Goal: Task Accomplishment & Management: Manage account settings

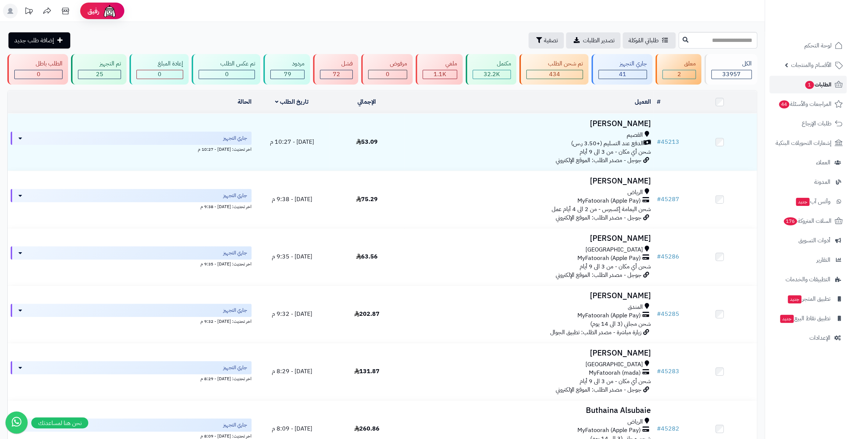
click at [805, 88] on span "الطلبات 1" at bounding box center [817, 84] width 27 height 10
click at [832, 85] on link "الطلبات 1" at bounding box center [807, 85] width 77 height 18
click at [823, 84] on span "الطلبات 1" at bounding box center [817, 84] width 27 height 10
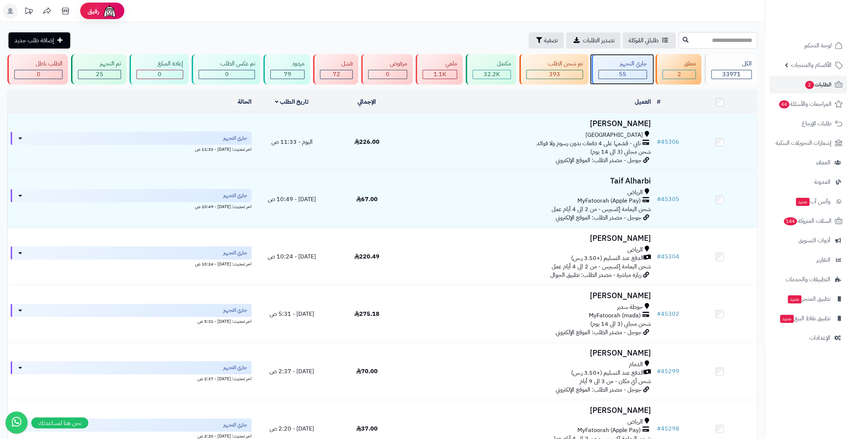
click at [610, 70] on div "55" at bounding box center [623, 74] width 48 height 8
click at [807, 85] on span "2" at bounding box center [809, 85] width 9 height 8
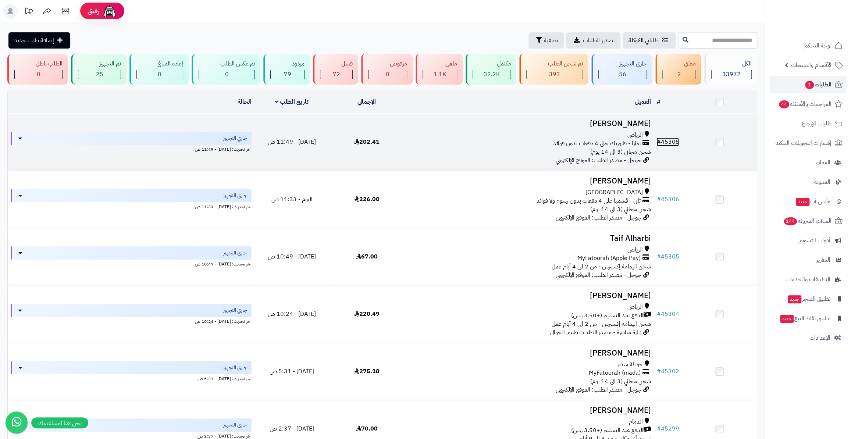
click at [663, 140] on link "# 45308" at bounding box center [667, 142] width 22 height 9
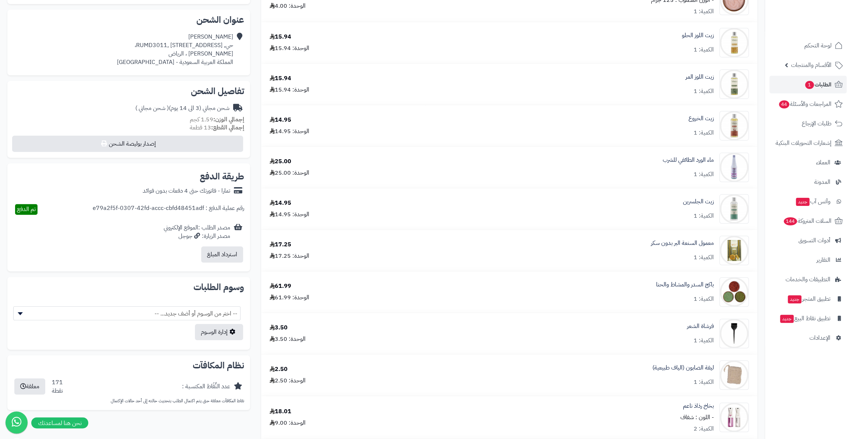
scroll to position [167, 0]
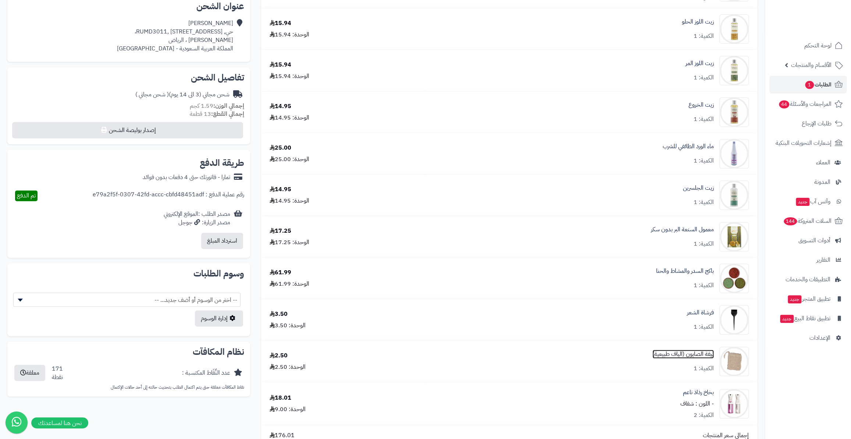
click at [675, 356] on link "ليفة الصابون (الياف طبيعية)" at bounding box center [682, 354] width 61 height 8
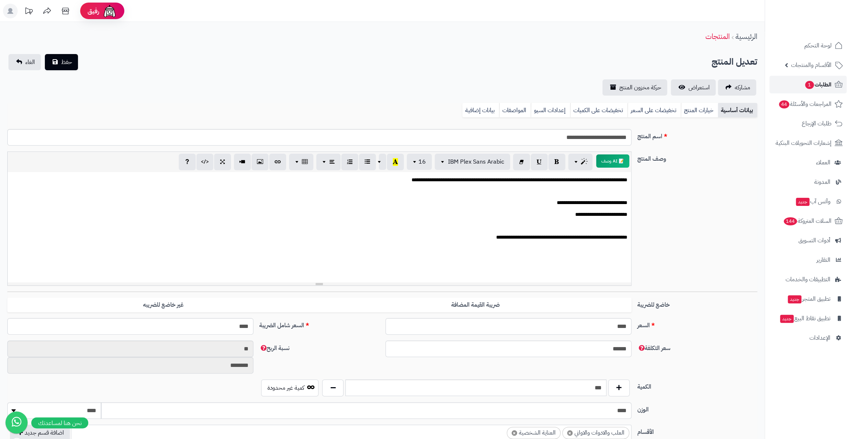
click at [805, 85] on span "1" at bounding box center [809, 85] width 9 height 8
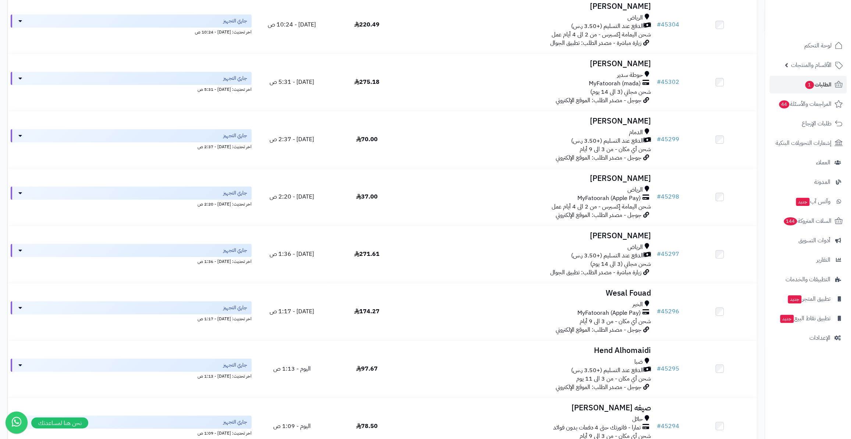
scroll to position [183, 0]
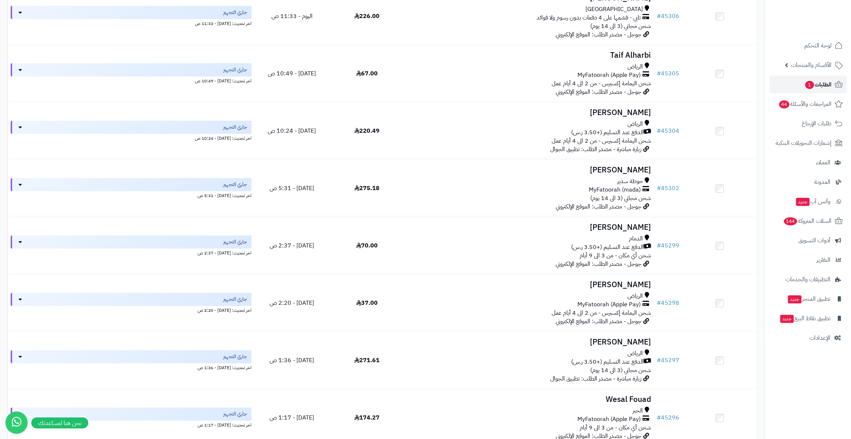
click at [820, 87] on span "الطلبات 1" at bounding box center [817, 84] width 27 height 10
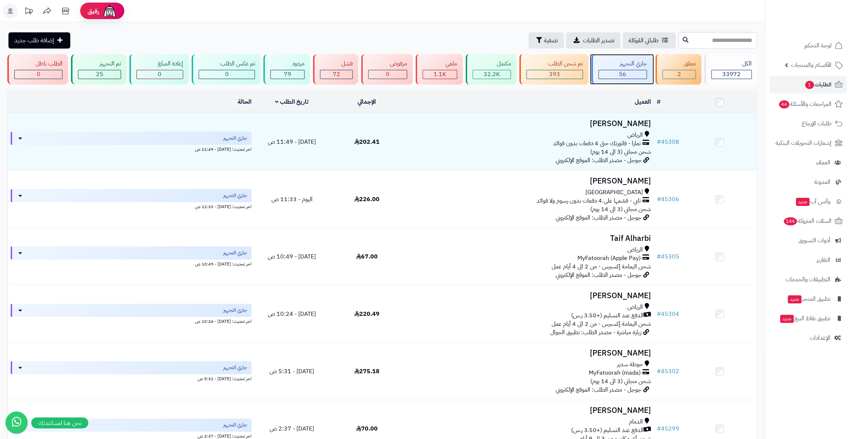
click at [616, 65] on div "جاري التجهيز" at bounding box center [622, 64] width 49 height 8
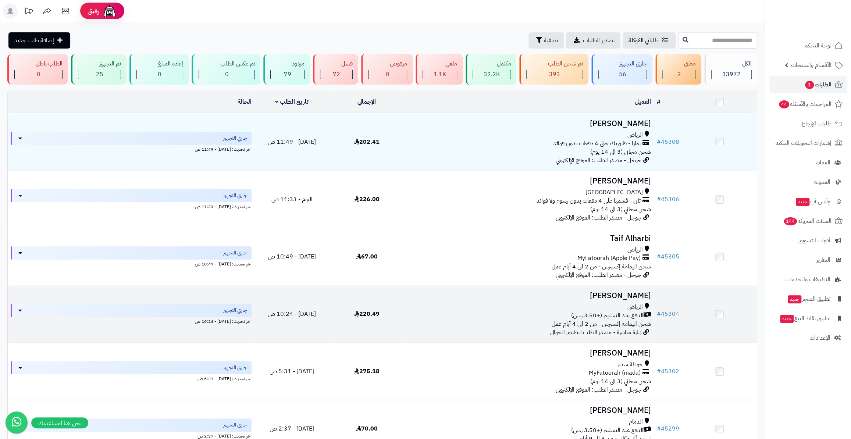
click at [669, 307] on td "# 45304" at bounding box center [667, 314] width 28 height 57
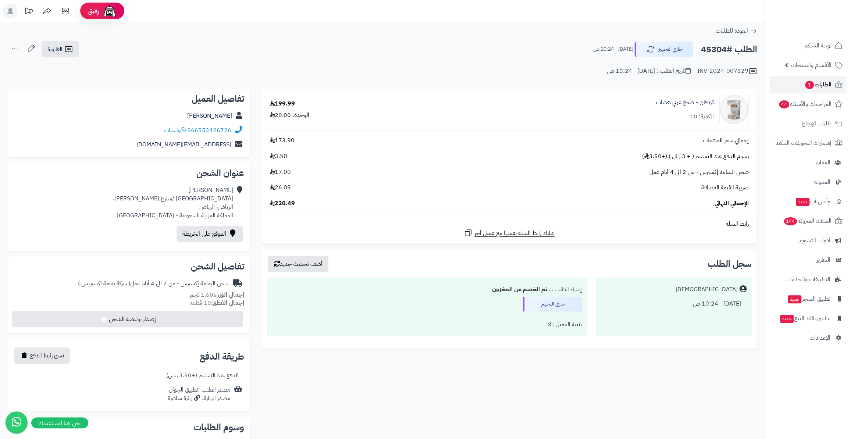
click at [808, 85] on span "1" at bounding box center [810, 85] width 10 height 9
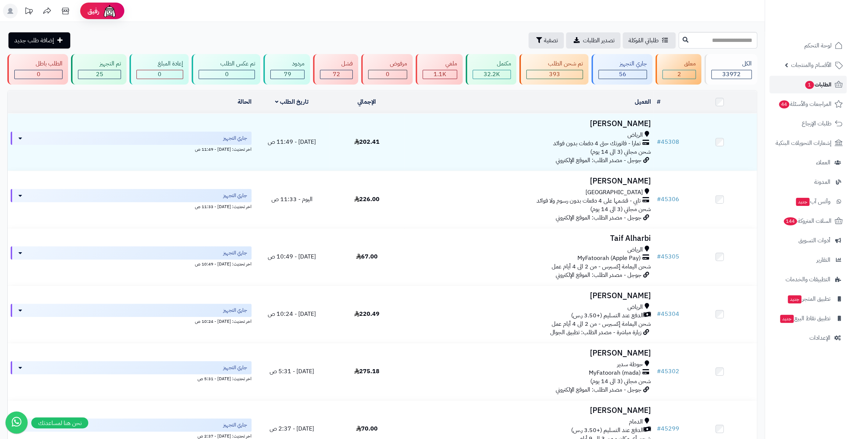
click at [805, 84] on span "1" at bounding box center [809, 85] width 9 height 8
click at [798, 107] on span "المراجعات والأسئلة 44" at bounding box center [804, 104] width 53 height 10
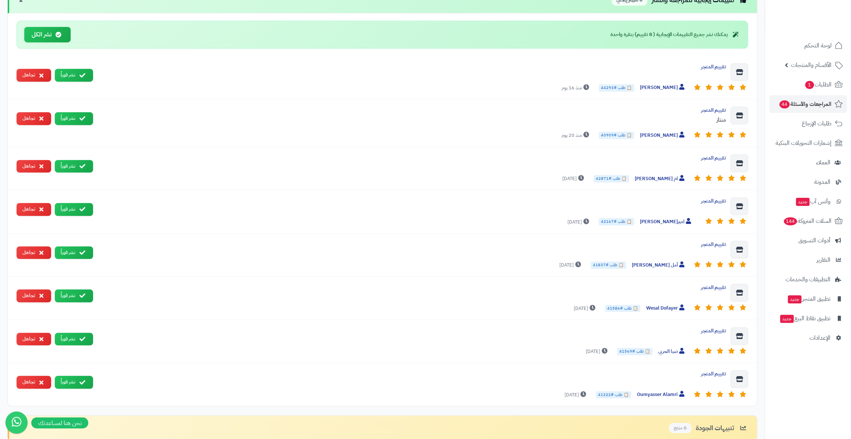
scroll to position [434, 0]
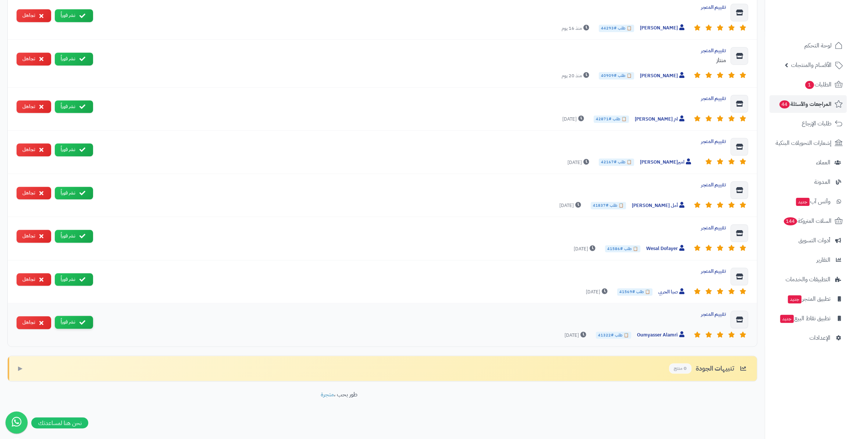
click at [74, 323] on button "نشر فوراً" at bounding box center [74, 322] width 38 height 13
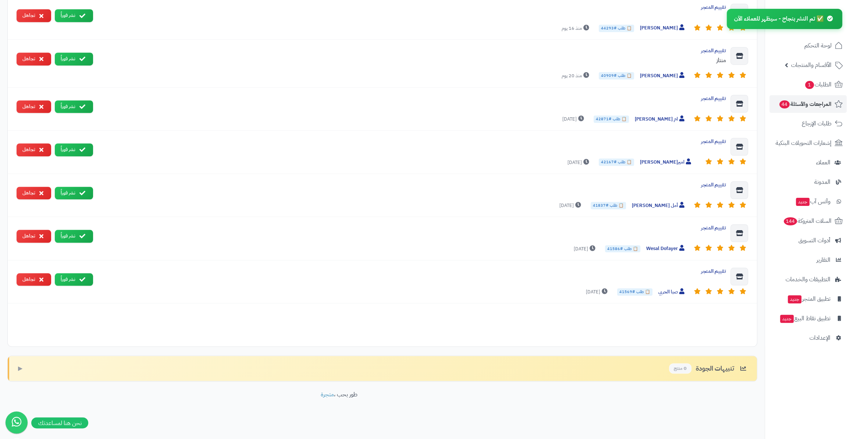
scroll to position [391, 0]
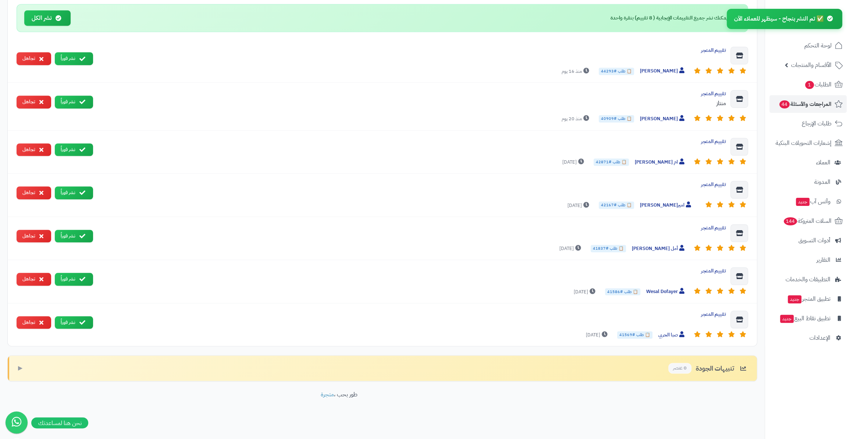
click at [74, 323] on button "نشر فوراً" at bounding box center [74, 322] width 38 height 13
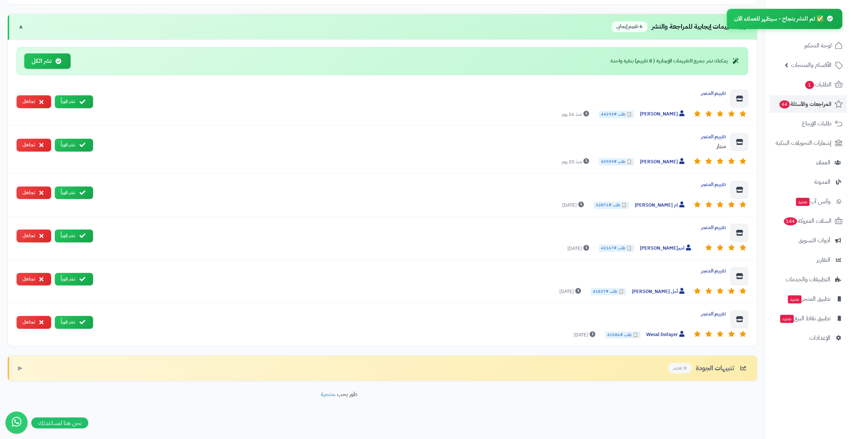
click at [74, 323] on button "نشر فوراً" at bounding box center [74, 322] width 38 height 13
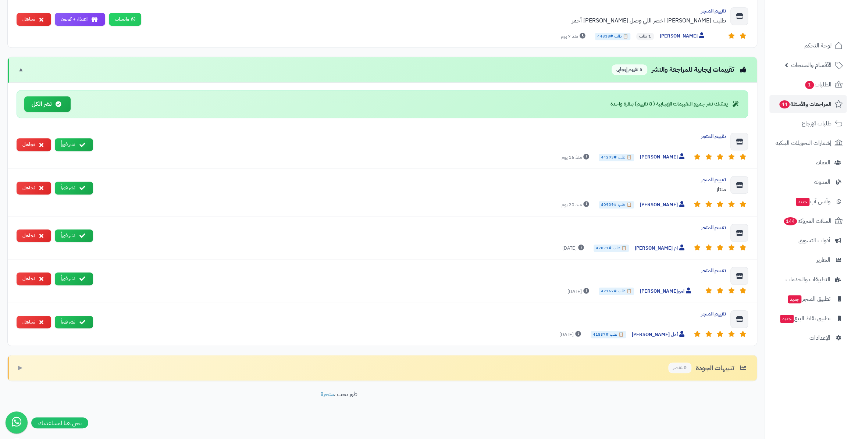
click at [74, 323] on button "نشر فوراً" at bounding box center [74, 322] width 38 height 13
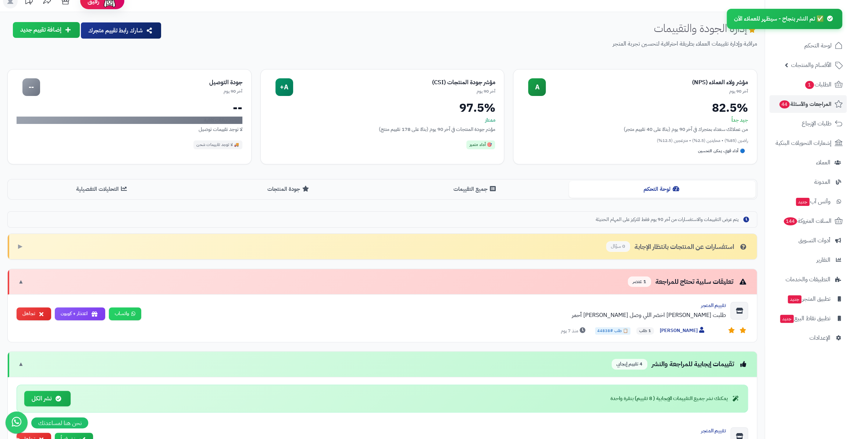
scroll to position [0, 0]
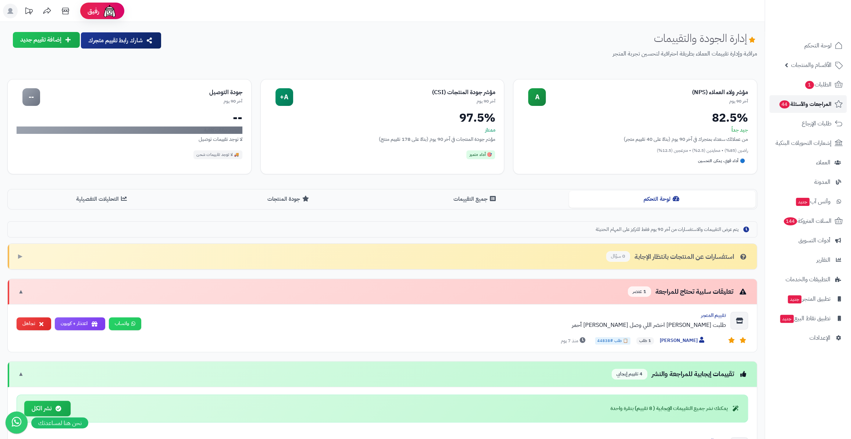
click at [806, 101] on span "المراجعات والأسئلة 44" at bounding box center [805, 104] width 53 height 10
click at [812, 89] on link "الطلبات 1" at bounding box center [807, 85] width 77 height 18
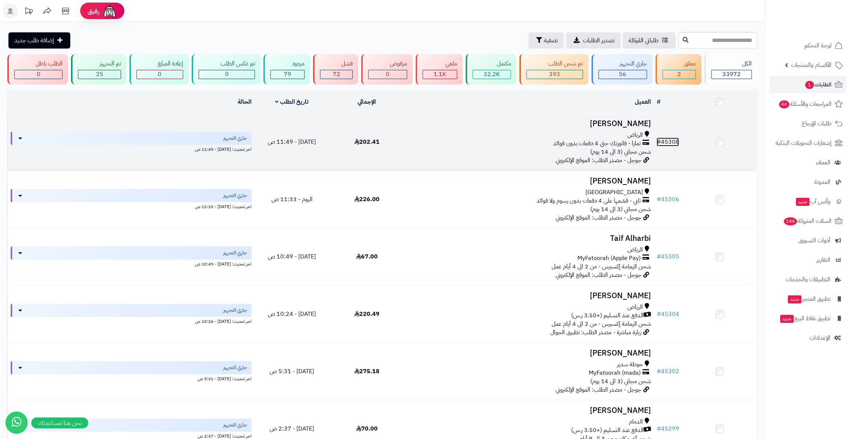
click at [670, 139] on link "# 45308" at bounding box center [667, 142] width 22 height 9
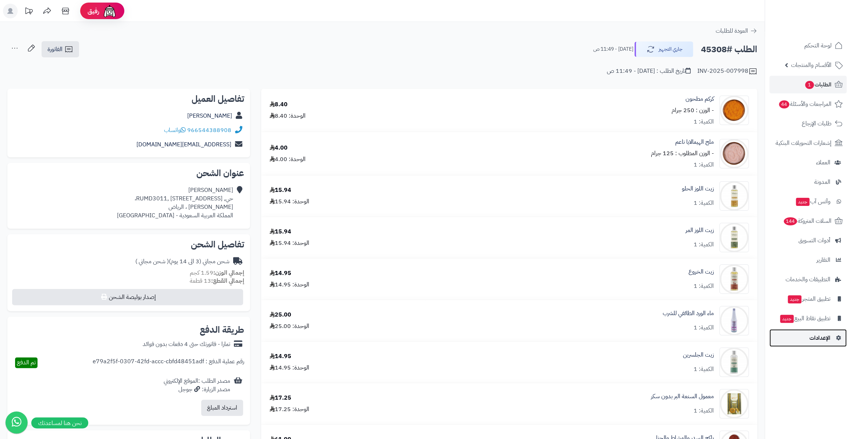
click at [816, 346] on link "الإعدادات" at bounding box center [807, 338] width 77 height 18
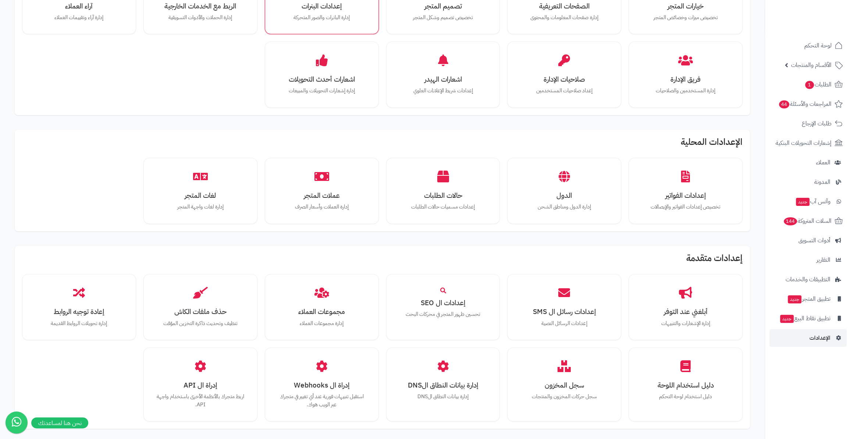
scroll to position [234, 0]
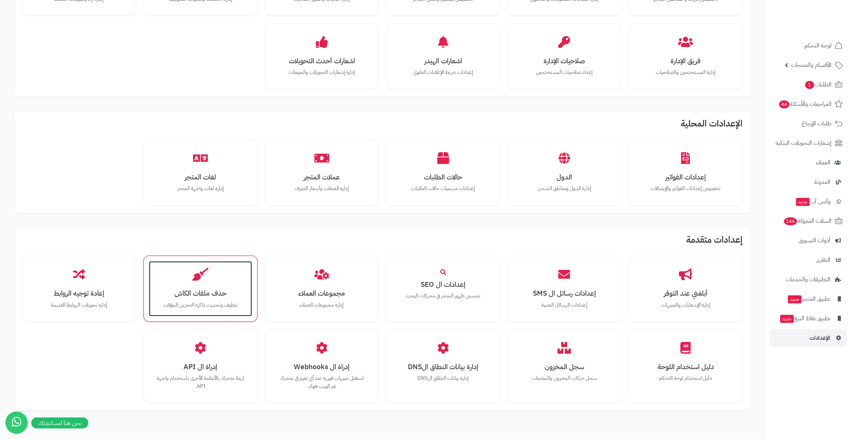
click at [217, 289] on h3 "حذف ملفات الكاش" at bounding box center [200, 293] width 88 height 8
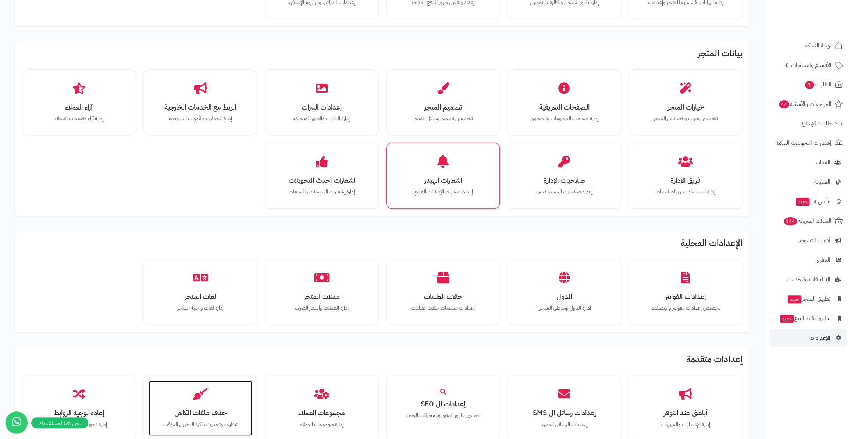
scroll to position [0, 0]
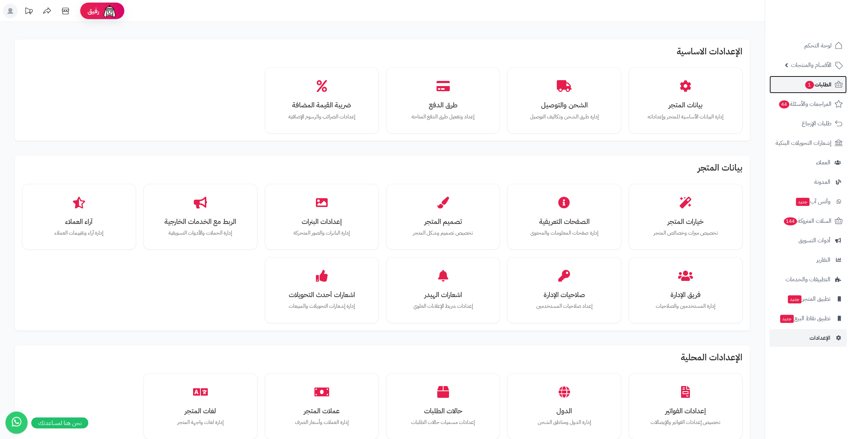
click at [812, 89] on span "الطلبات 1" at bounding box center [817, 84] width 27 height 10
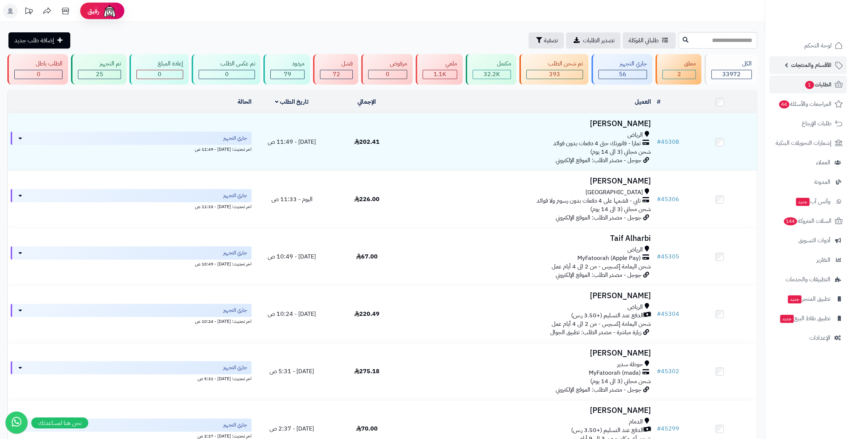
click at [787, 63] on link "الأقسام والمنتجات" at bounding box center [807, 65] width 77 height 18
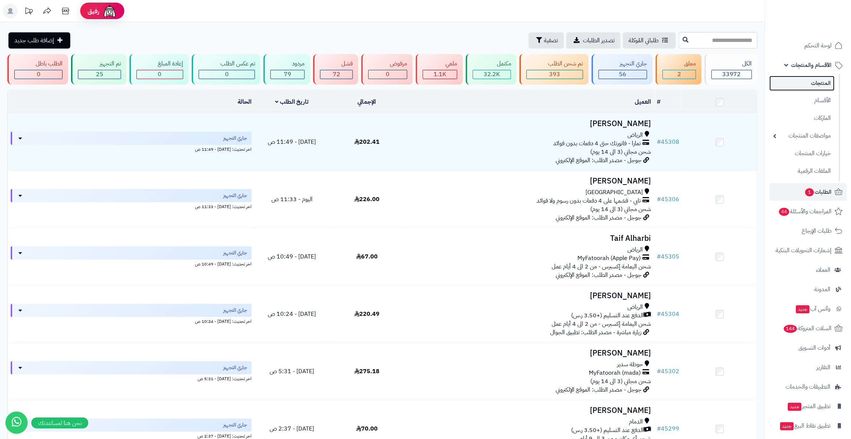
click at [799, 86] on link "المنتجات" at bounding box center [801, 83] width 65 height 15
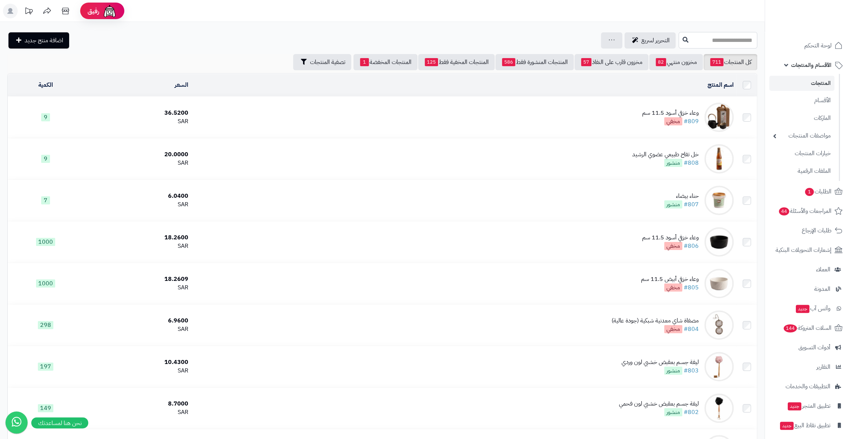
click at [710, 39] on input "text" at bounding box center [717, 40] width 79 height 17
type input "*"
type input "******"
click at [680, 44] on button at bounding box center [685, 40] width 11 height 14
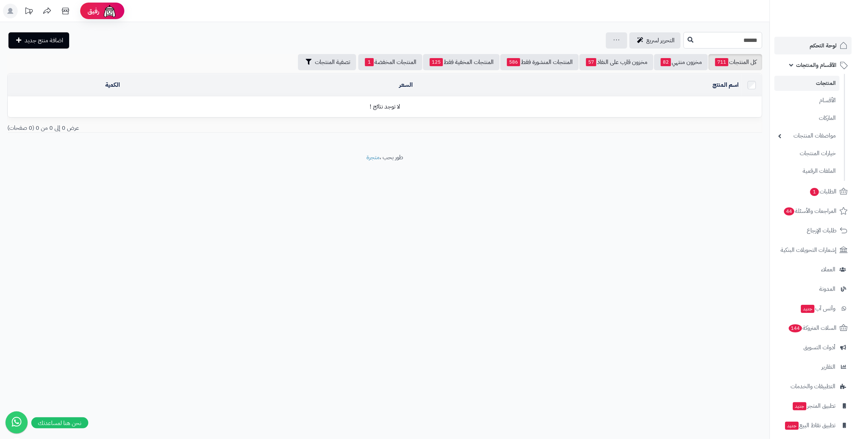
drag, startPoint x: 731, startPoint y: 39, endPoint x: 796, endPoint y: 40, distance: 64.7
click at [796, 40] on div "رفيق ! الطلبات معالجة مكتمل إرجاع المنتجات العملاء المتواجدون الان 46071 عملاء …" at bounding box center [428, 219] width 856 height 439
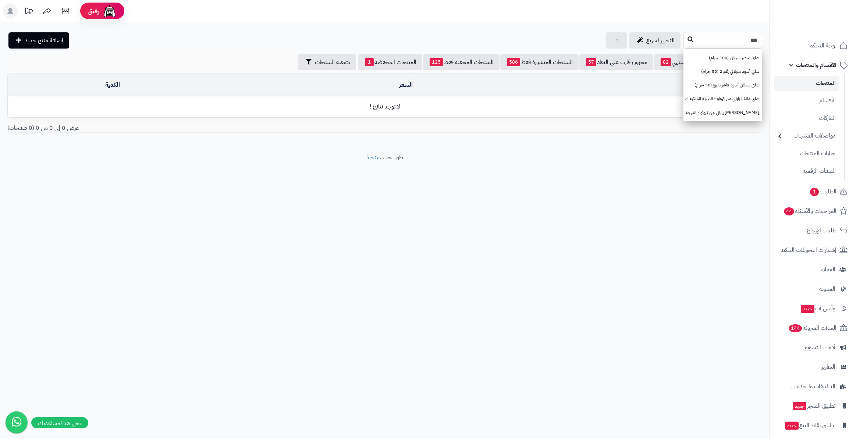
type input "***"
click at [687, 41] on icon at bounding box center [690, 39] width 6 height 6
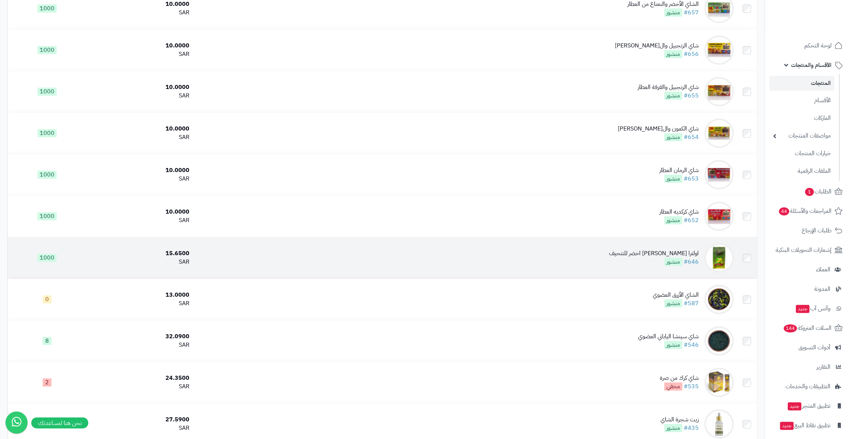
scroll to position [334, 0]
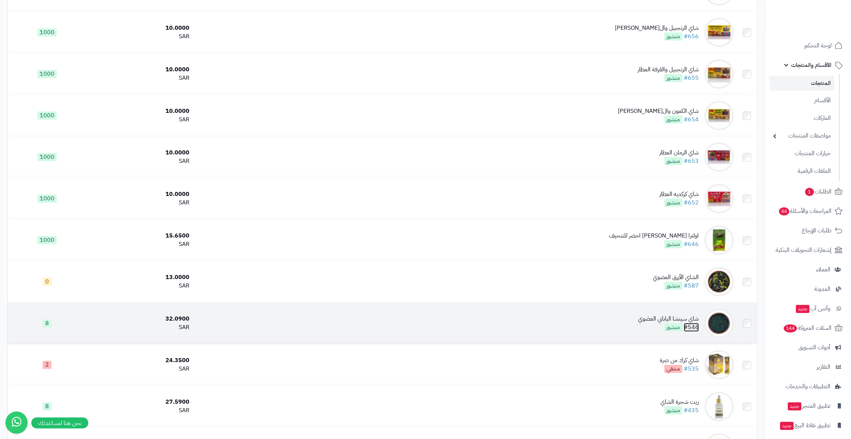
click at [691, 326] on link "#546" at bounding box center [691, 327] width 15 height 9
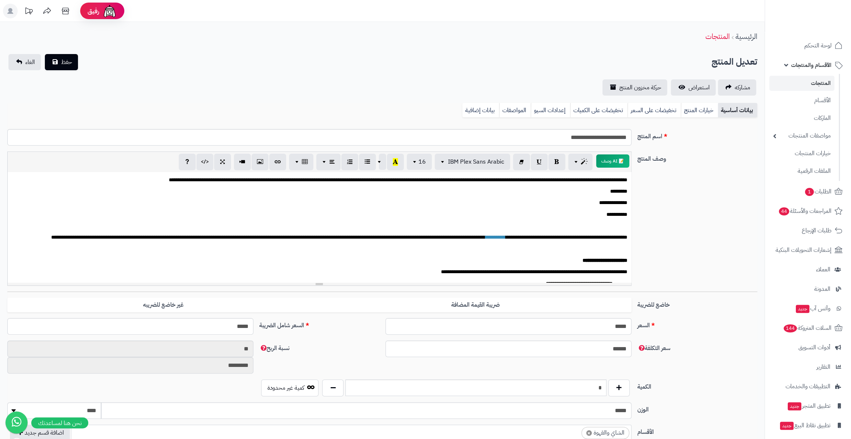
click at [798, 89] on link "المنتجات" at bounding box center [801, 83] width 65 height 15
